Goal: Task Accomplishment & Management: Manage account settings

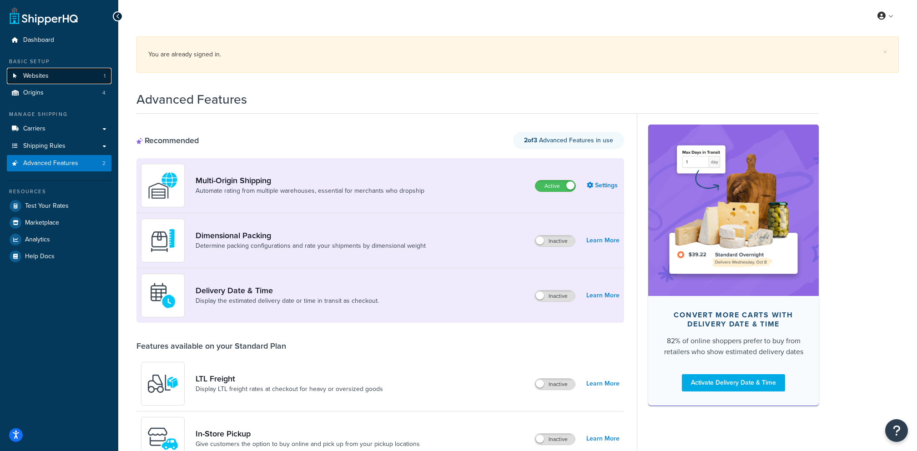
click at [57, 73] on link "Websites 1" at bounding box center [59, 76] width 105 height 17
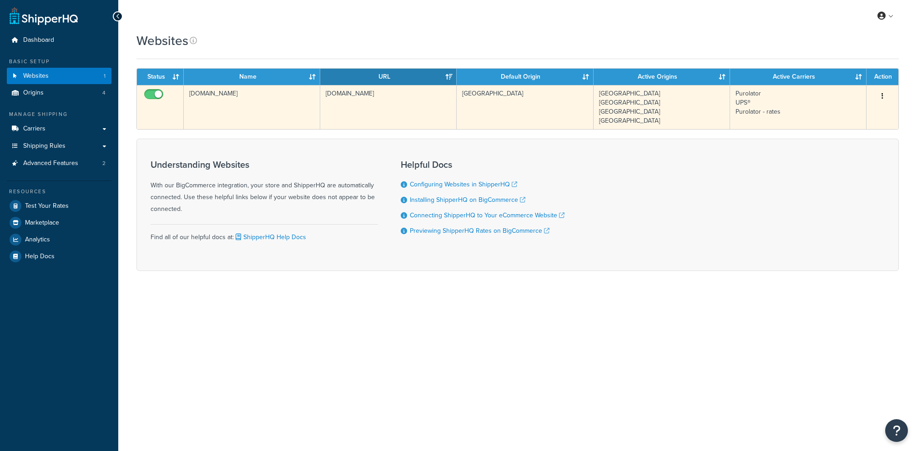
click at [222, 115] on td "saveonblanks.ca" at bounding box center [252, 107] width 137 height 44
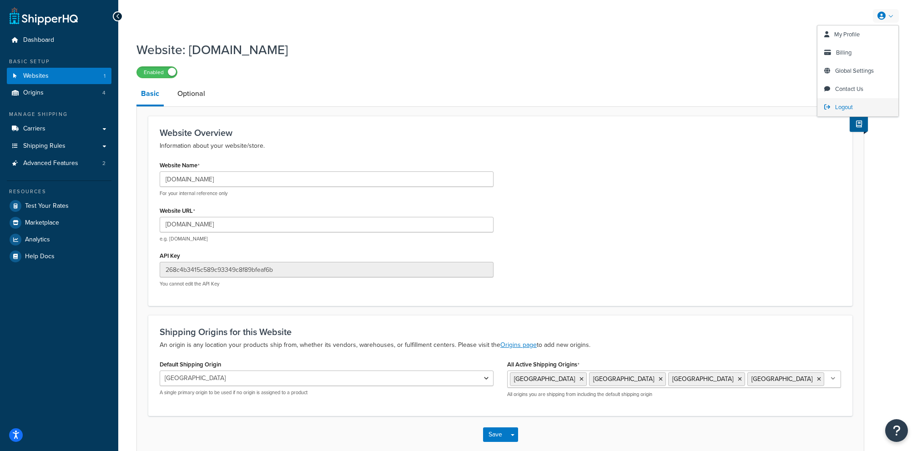
click at [833, 108] on link "Logout" at bounding box center [858, 107] width 81 height 18
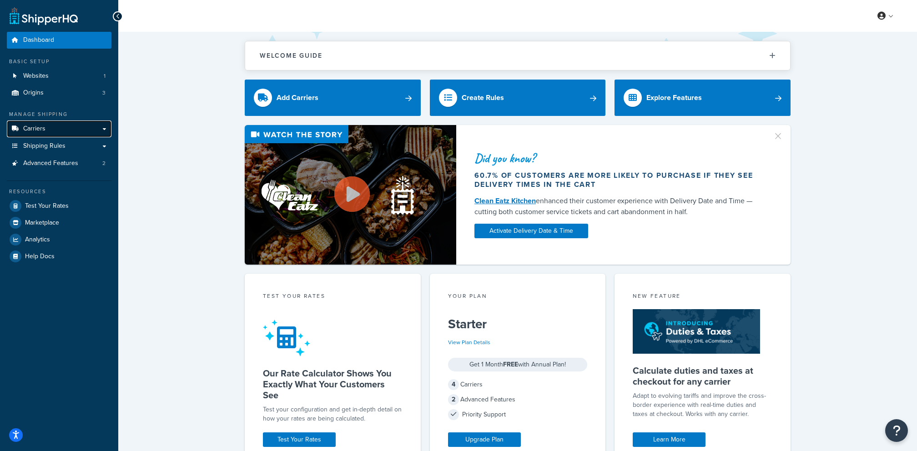
click at [99, 127] on link "Carriers" at bounding box center [59, 129] width 105 height 17
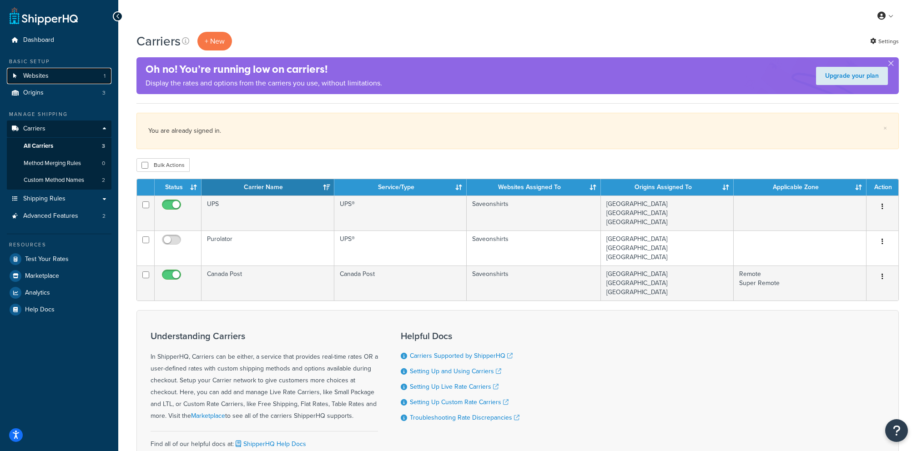
click at [89, 78] on link "Websites 1" at bounding box center [59, 76] width 105 height 17
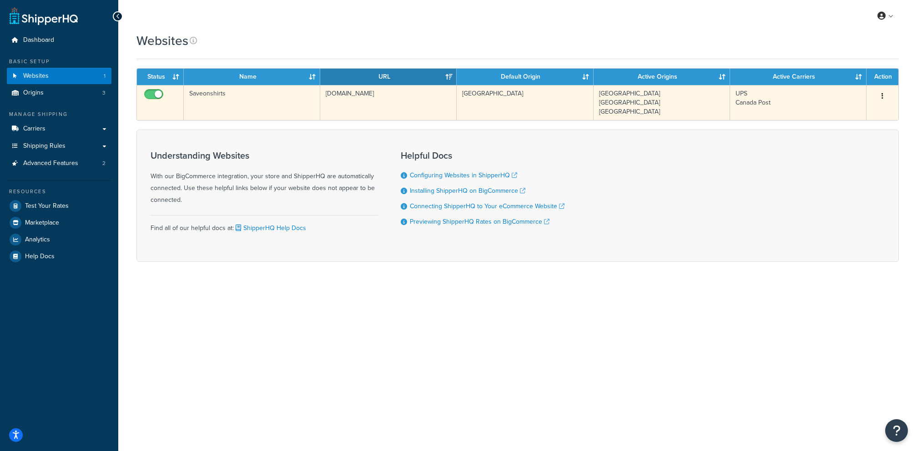
click at [262, 111] on td "Saveonshirts" at bounding box center [252, 102] width 137 height 35
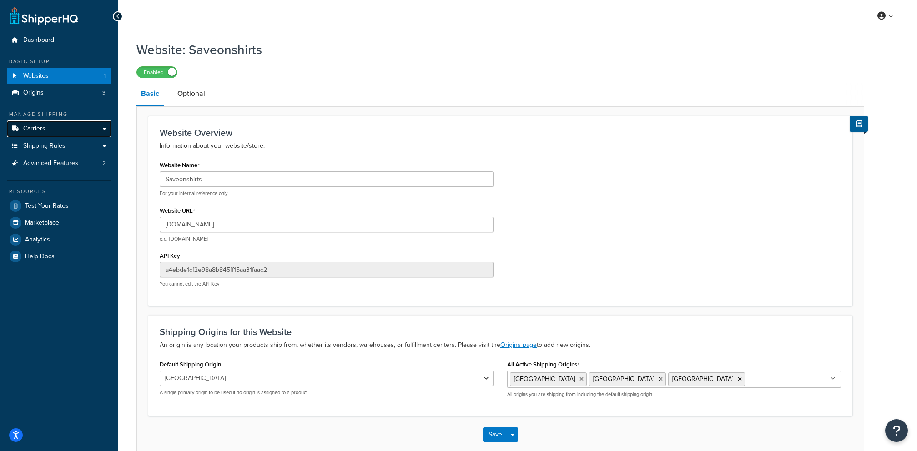
click at [55, 135] on link "Carriers" at bounding box center [59, 129] width 105 height 17
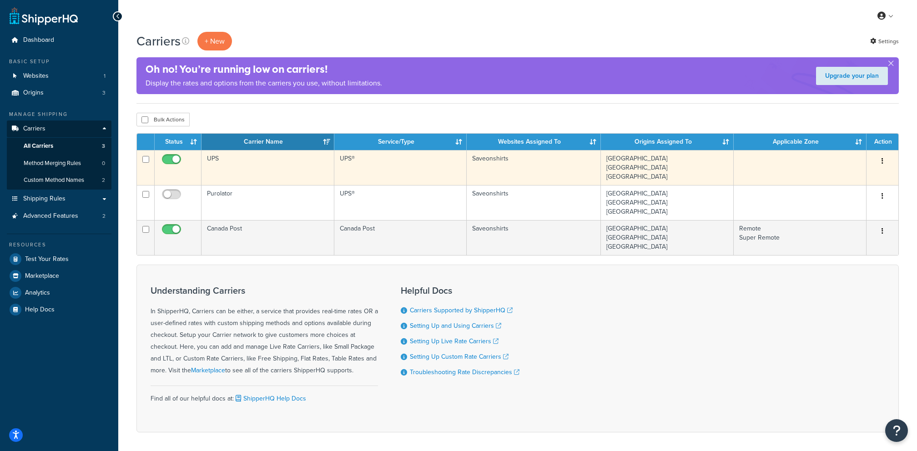
click at [297, 172] on td "UPS" at bounding box center [268, 167] width 133 height 35
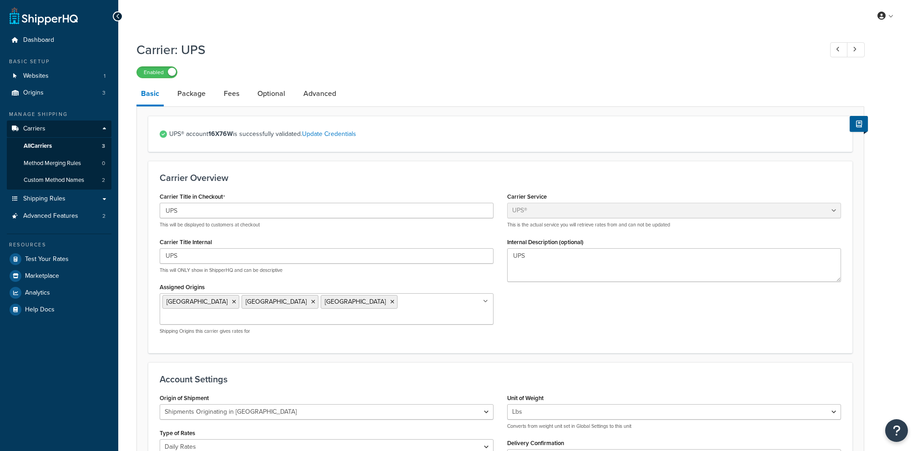
select select "ups"
select select "can"
select select "01"
click at [325, 101] on link "Advanced" at bounding box center [320, 94] width 42 height 22
select select "false"
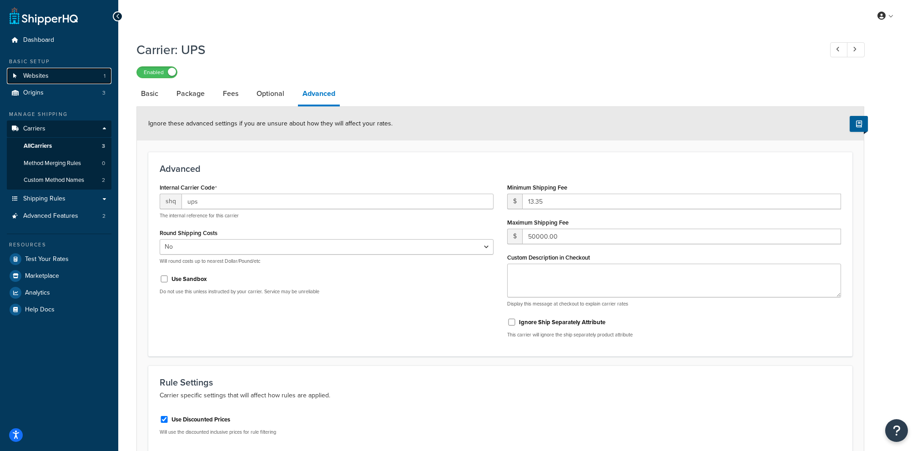
click at [68, 76] on link "Websites 1" at bounding box center [59, 76] width 105 height 17
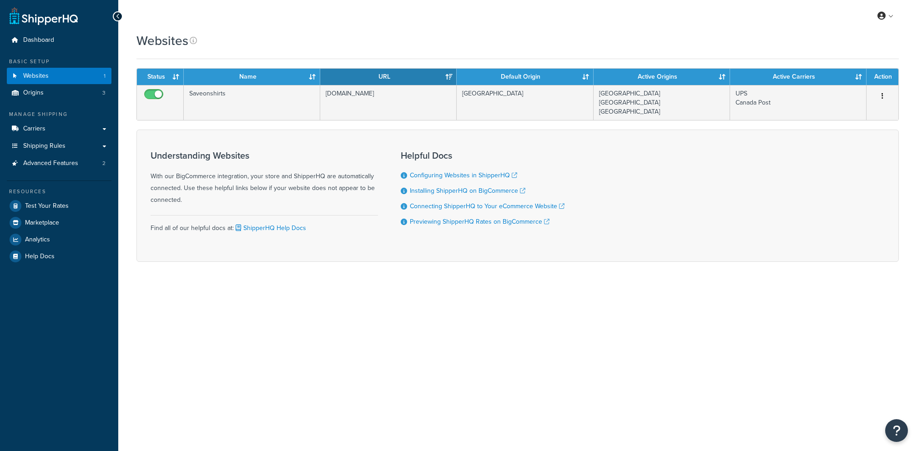
click at [284, 121] on form "Status Name URL Default Origin Active Origins Active Carriers Action Saveonshir…" at bounding box center [518, 165] width 763 height 194
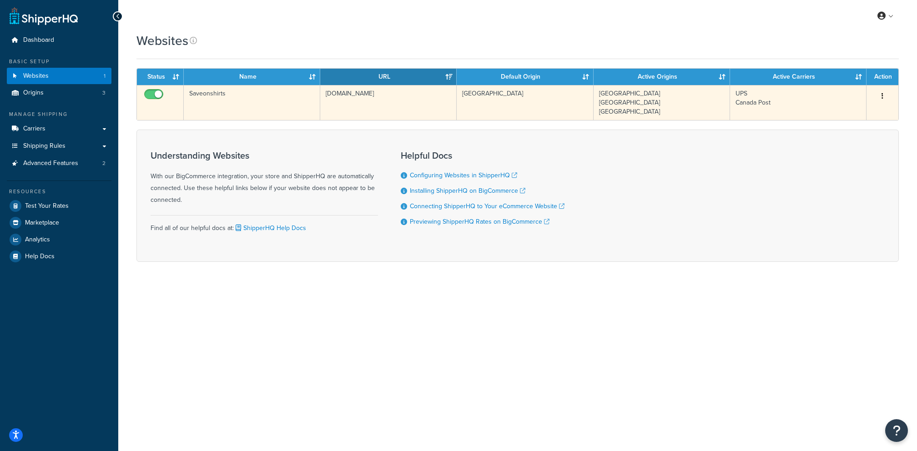
click at [284, 119] on td "Saveonshirts" at bounding box center [252, 102] width 137 height 35
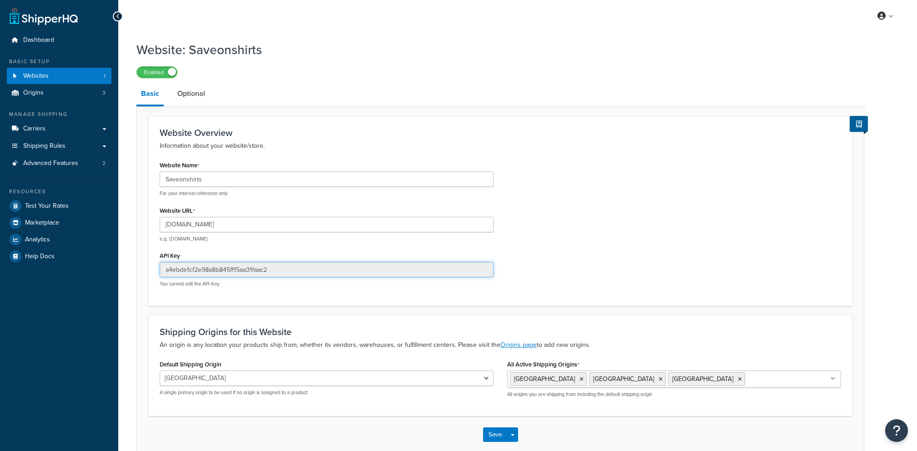
click at [256, 269] on input "a4ebde1cf2e98a8b845ff15aa31faac2" at bounding box center [327, 269] width 334 height 15
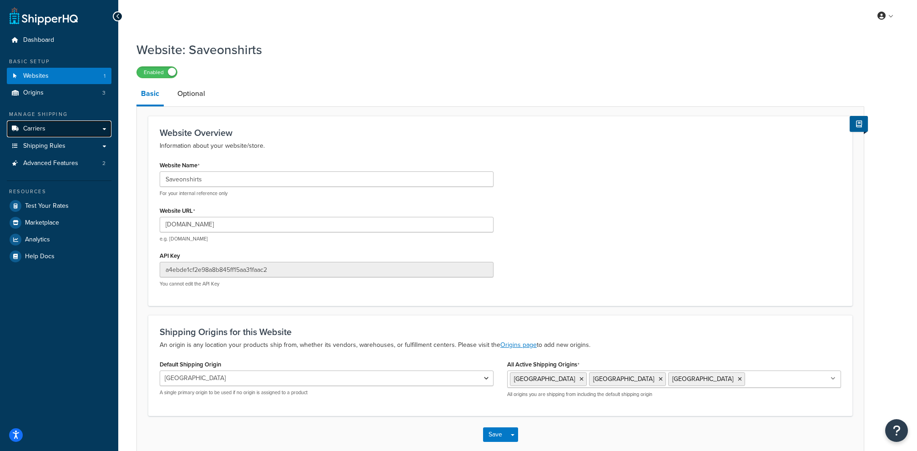
click at [78, 129] on link "Carriers" at bounding box center [59, 129] width 105 height 17
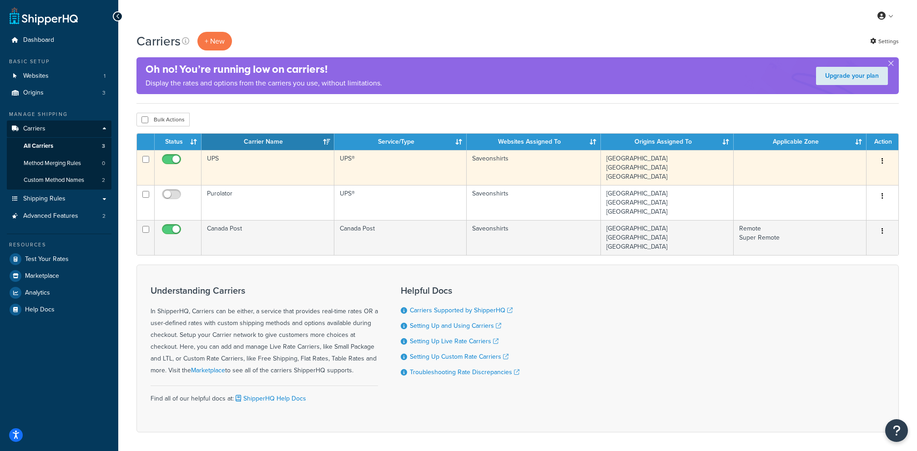
click at [324, 170] on td "UPS" at bounding box center [268, 167] width 133 height 35
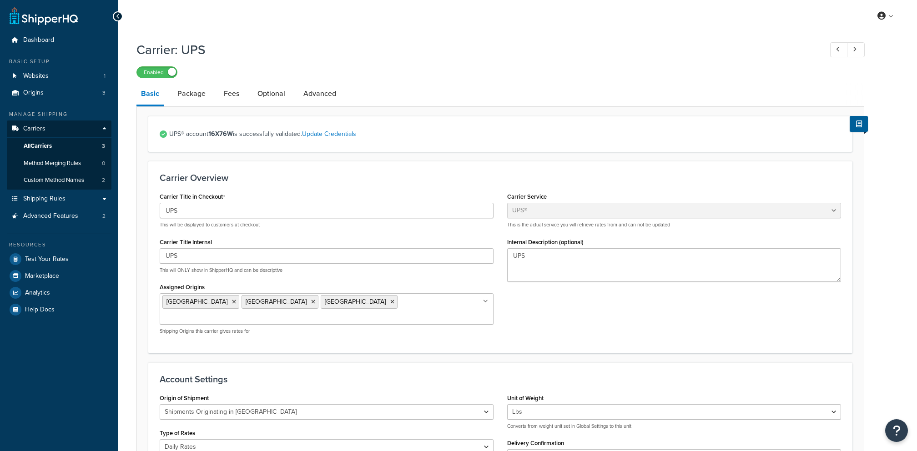
select select "ups"
select select "can"
select select "01"
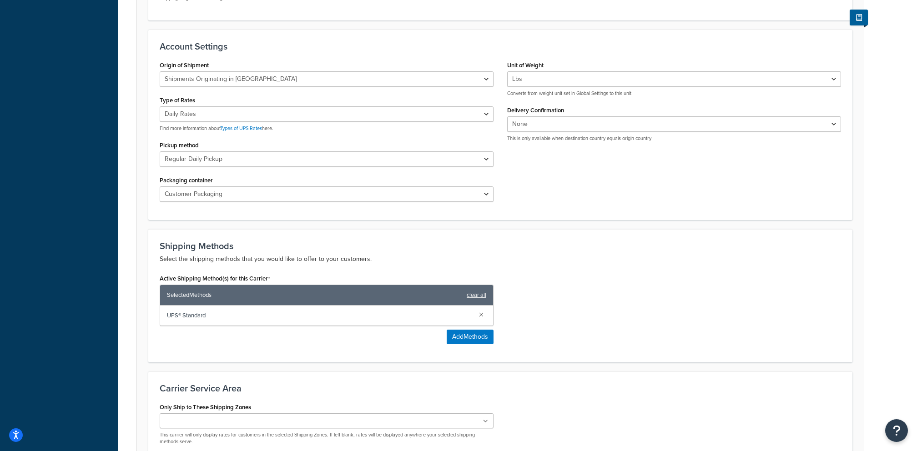
scroll to position [405, 0]
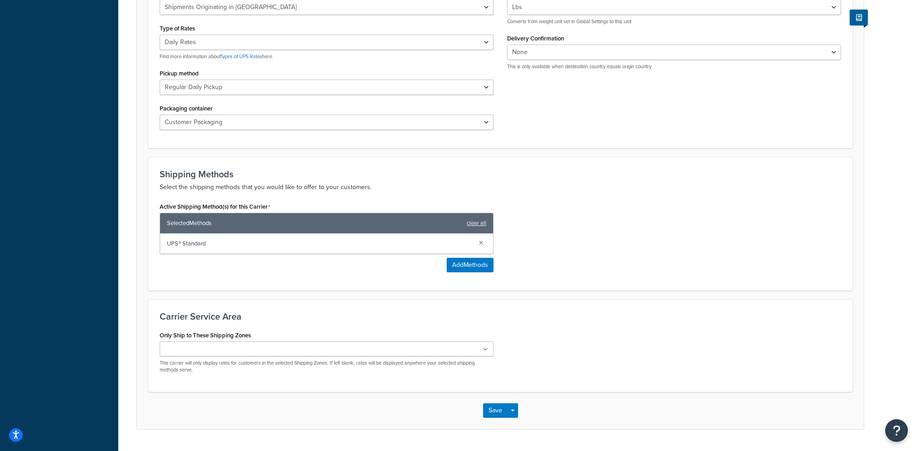
click at [400, 342] on ul at bounding box center [327, 349] width 334 height 15
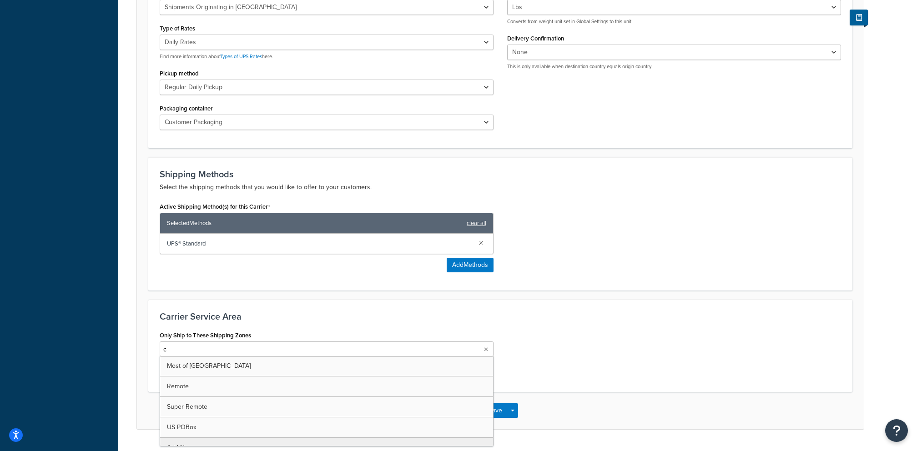
type input "ca"
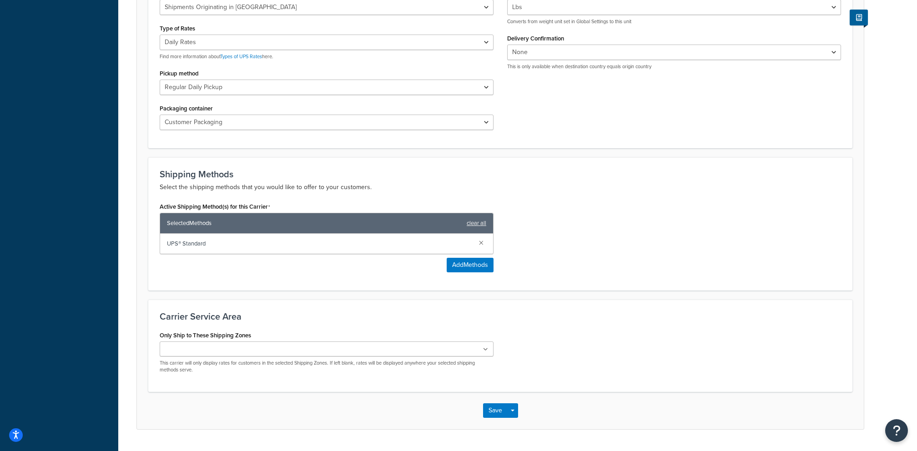
click at [538, 329] on div "Only Ship to These Shipping Zones Most of Canada Remote Super Remote US POBox A…" at bounding box center [500, 355] width 695 height 52
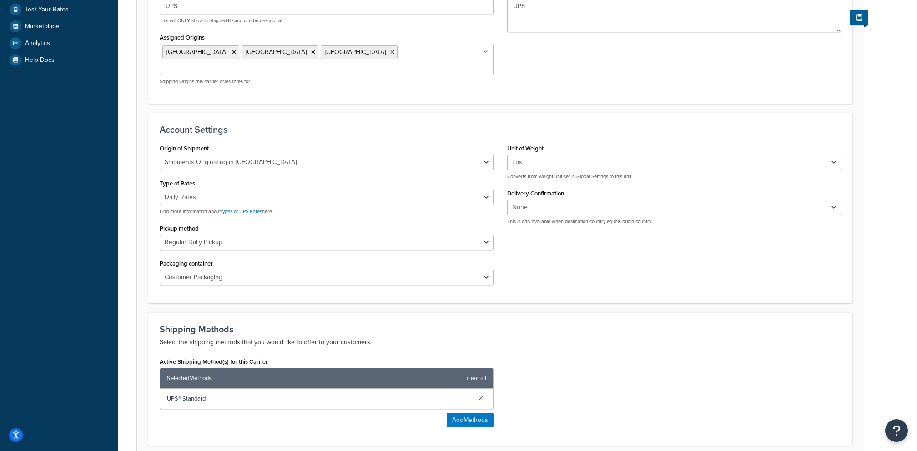
scroll to position [0, 0]
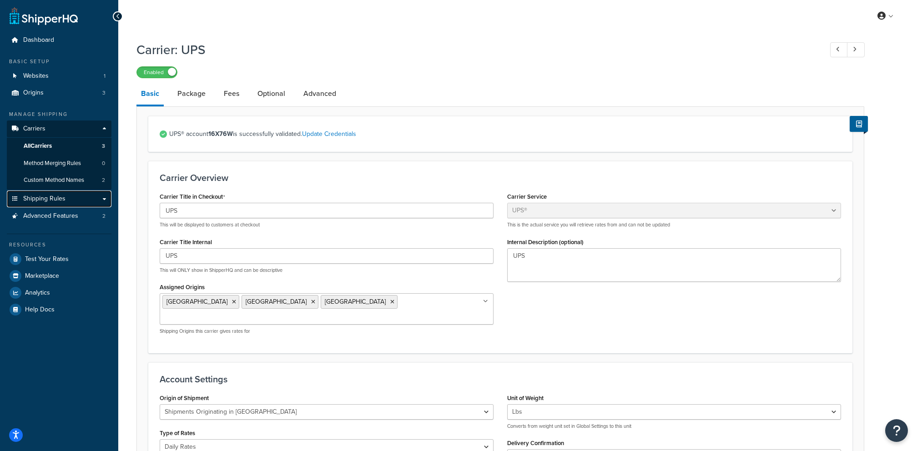
click at [88, 204] on link "Shipping Rules" at bounding box center [59, 199] width 105 height 17
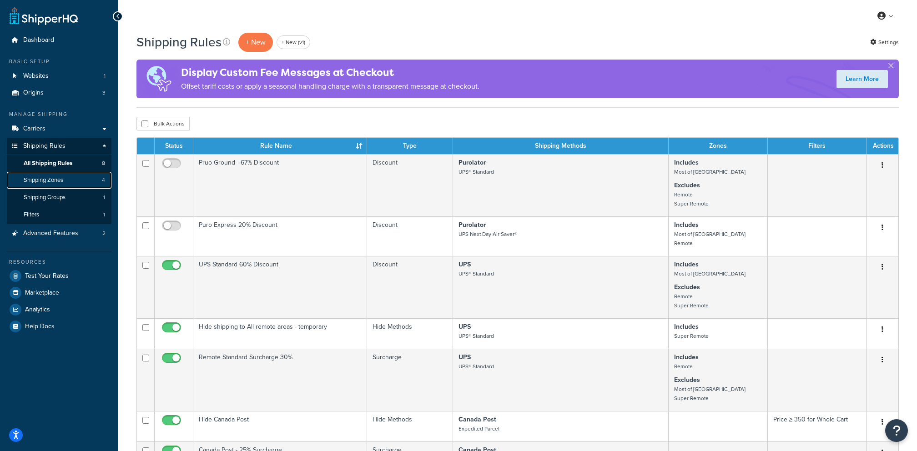
click at [67, 182] on link "Shipping Zones 4" at bounding box center [59, 180] width 105 height 17
